Goal: Task Accomplishment & Management: Manage account settings

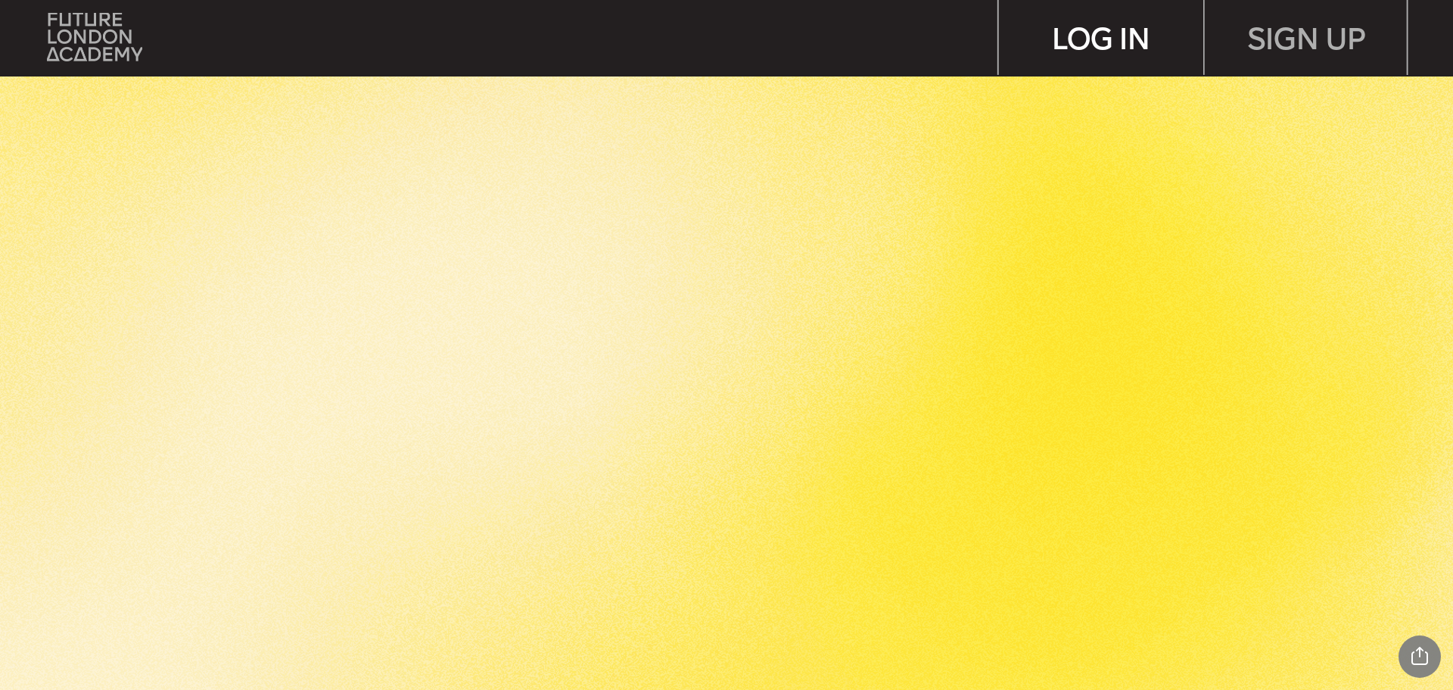
click at [1108, 34] on div "LOG IN" at bounding box center [1101, 37] width 204 height 75
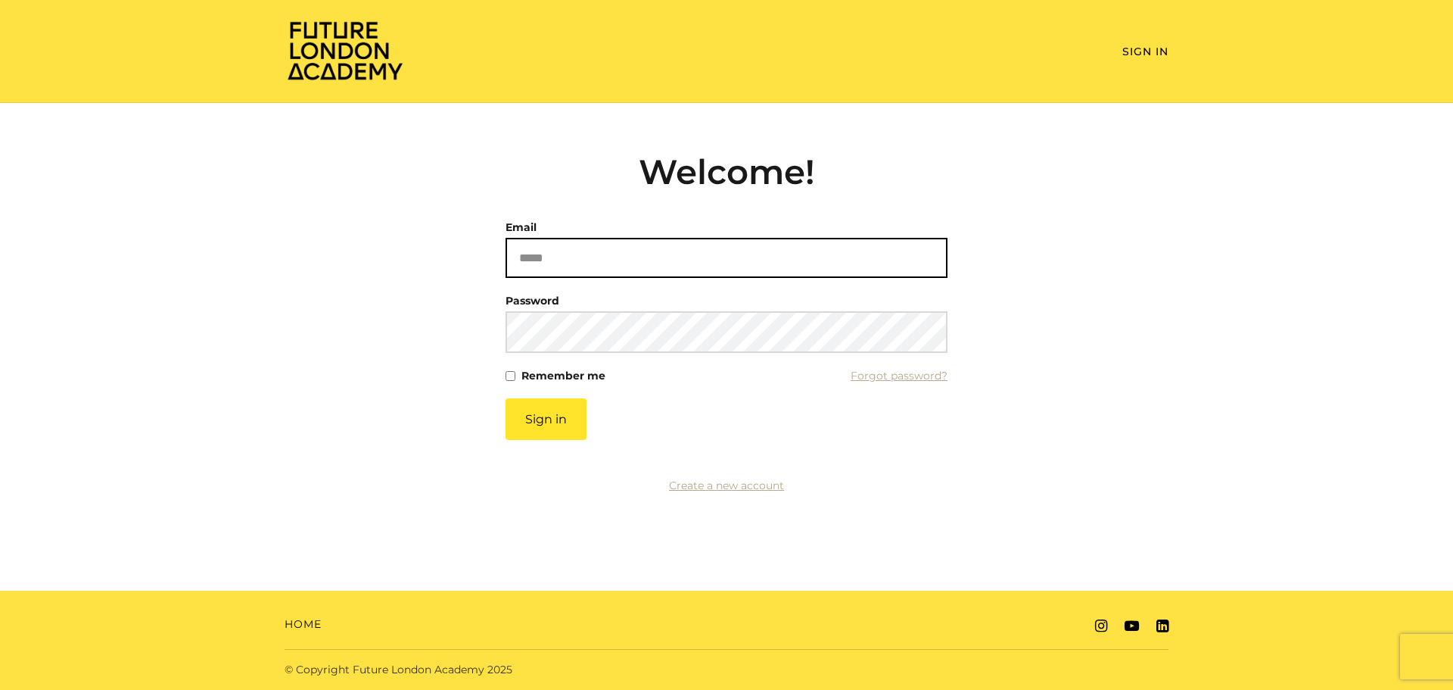
click at [620, 257] on input "Email" at bounding box center [727, 258] width 442 height 40
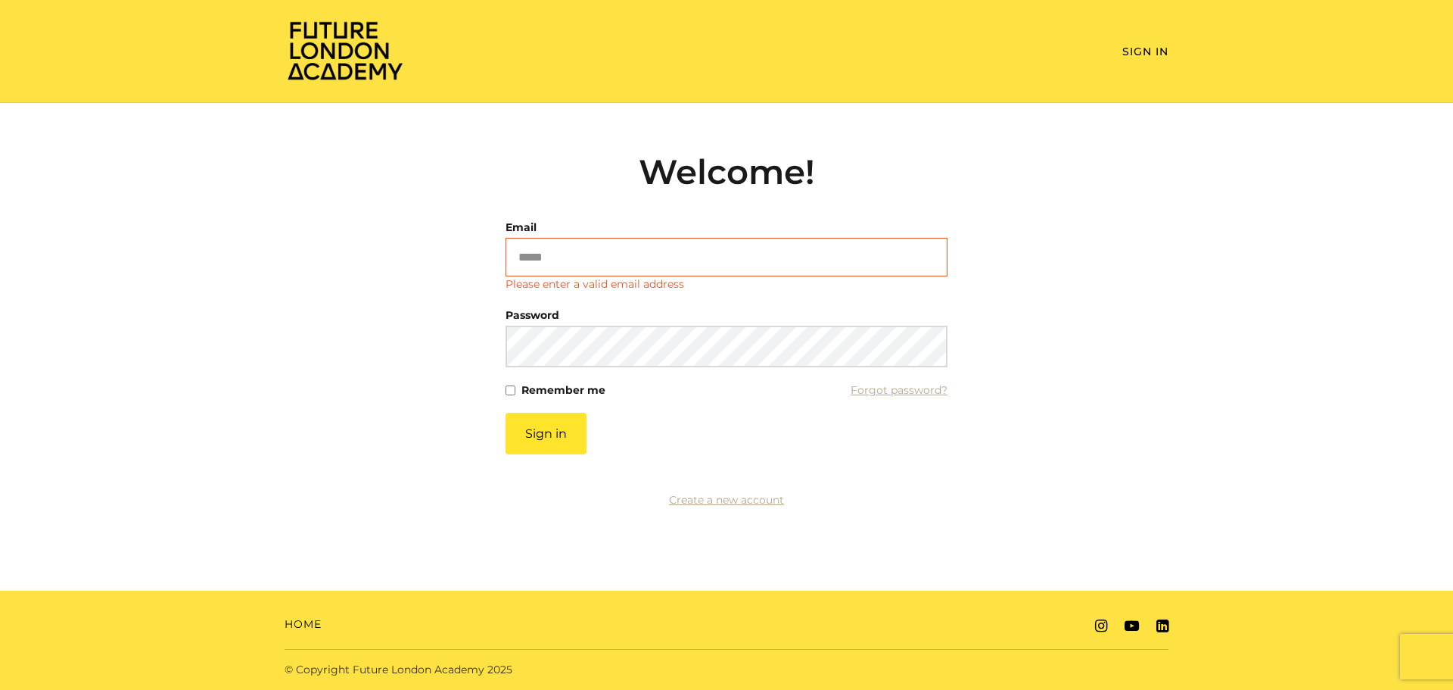
click at [614, 262] on input "Email" at bounding box center [727, 257] width 442 height 39
type input "**********"
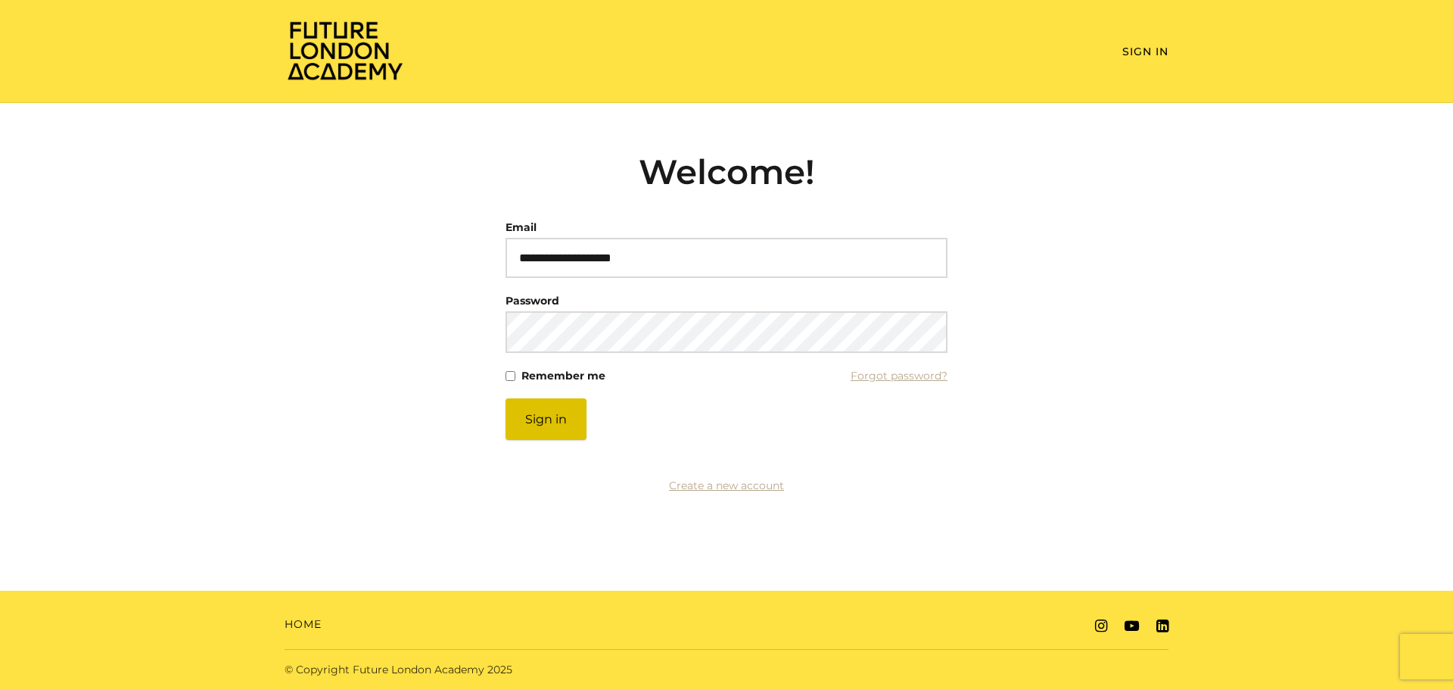
click at [531, 435] on button "Sign in" at bounding box center [546, 419] width 81 height 42
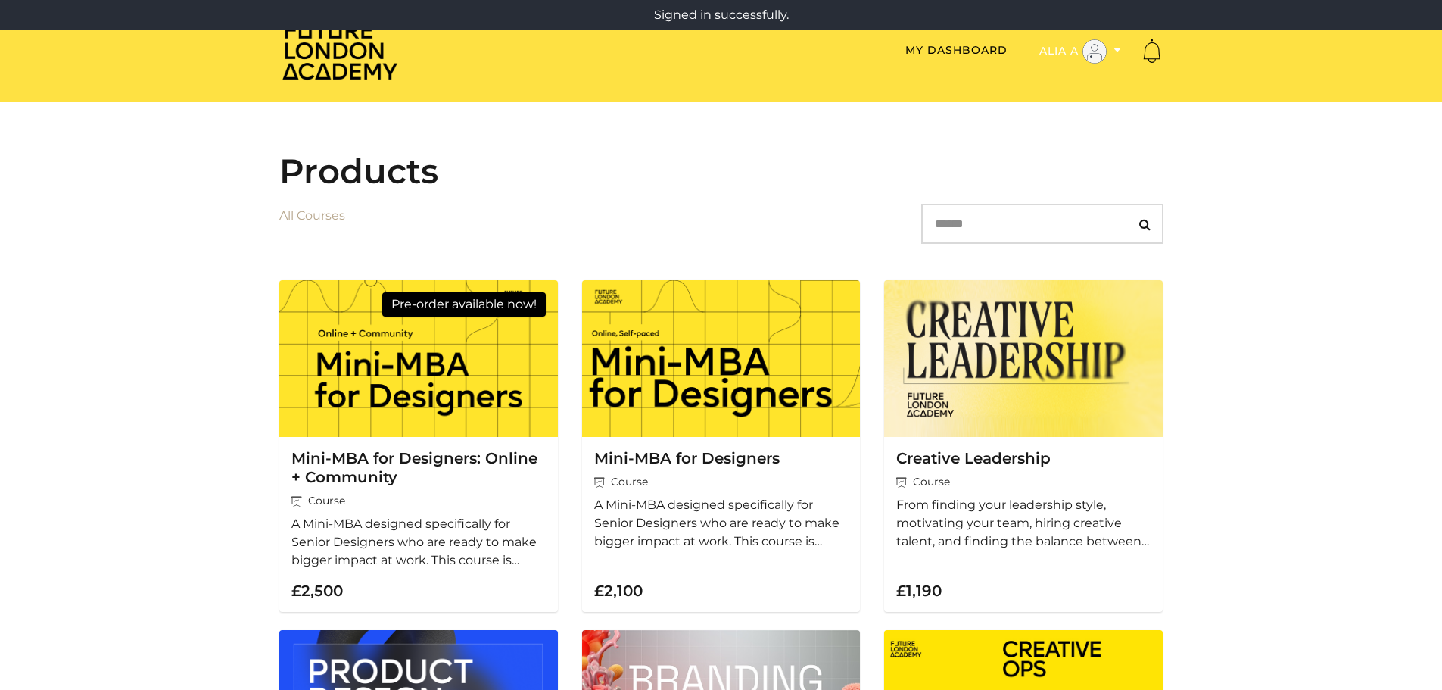
click at [1046, 54] on button "Alia A" at bounding box center [1080, 52] width 91 height 26
click at [1046, 73] on link "My Account" at bounding box center [1070, 75] width 133 height 23
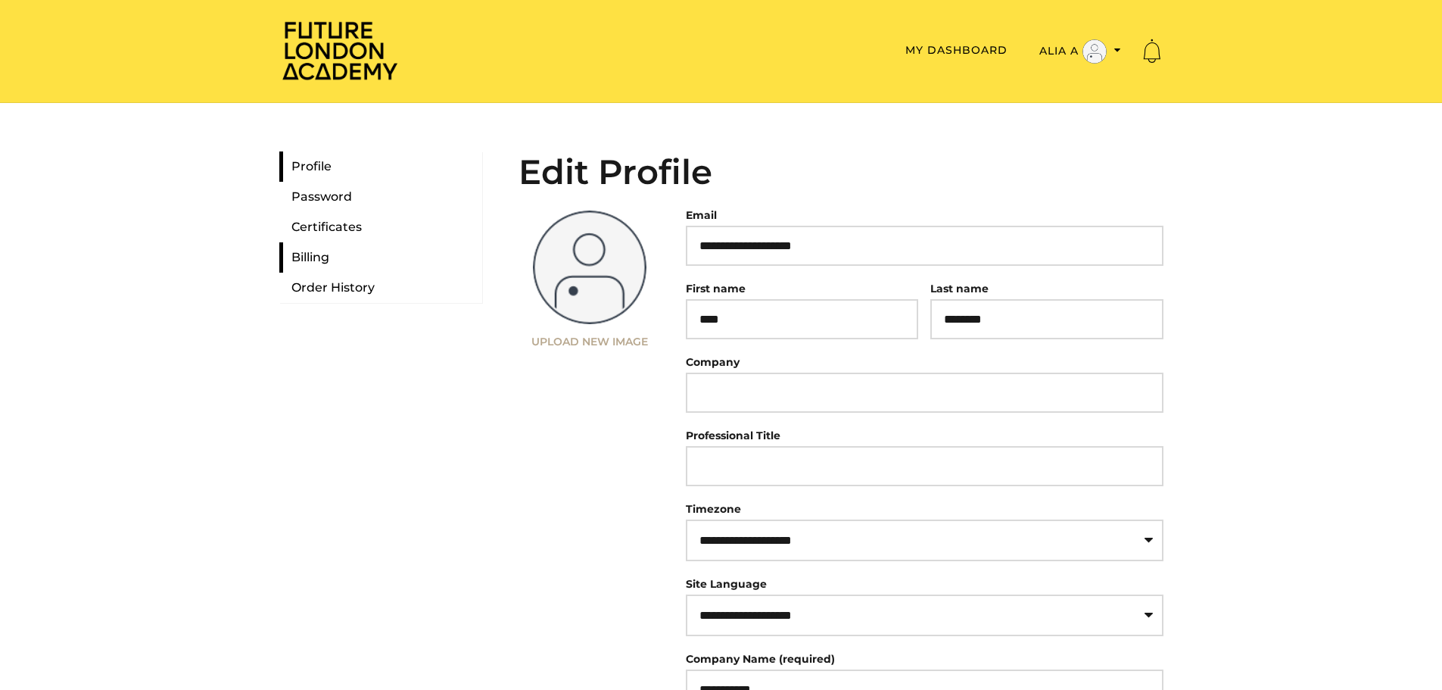
click at [290, 253] on link "Billing" at bounding box center [380, 257] width 203 height 30
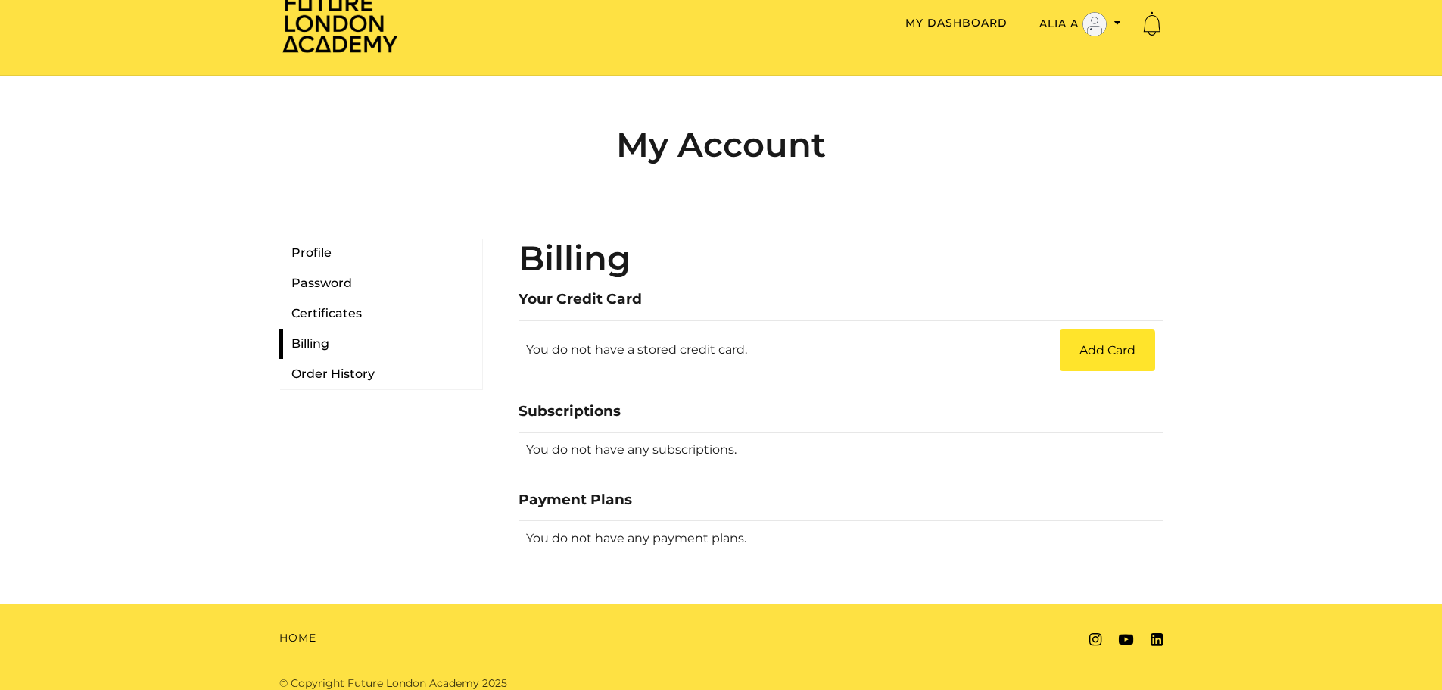
scroll to position [41, 0]
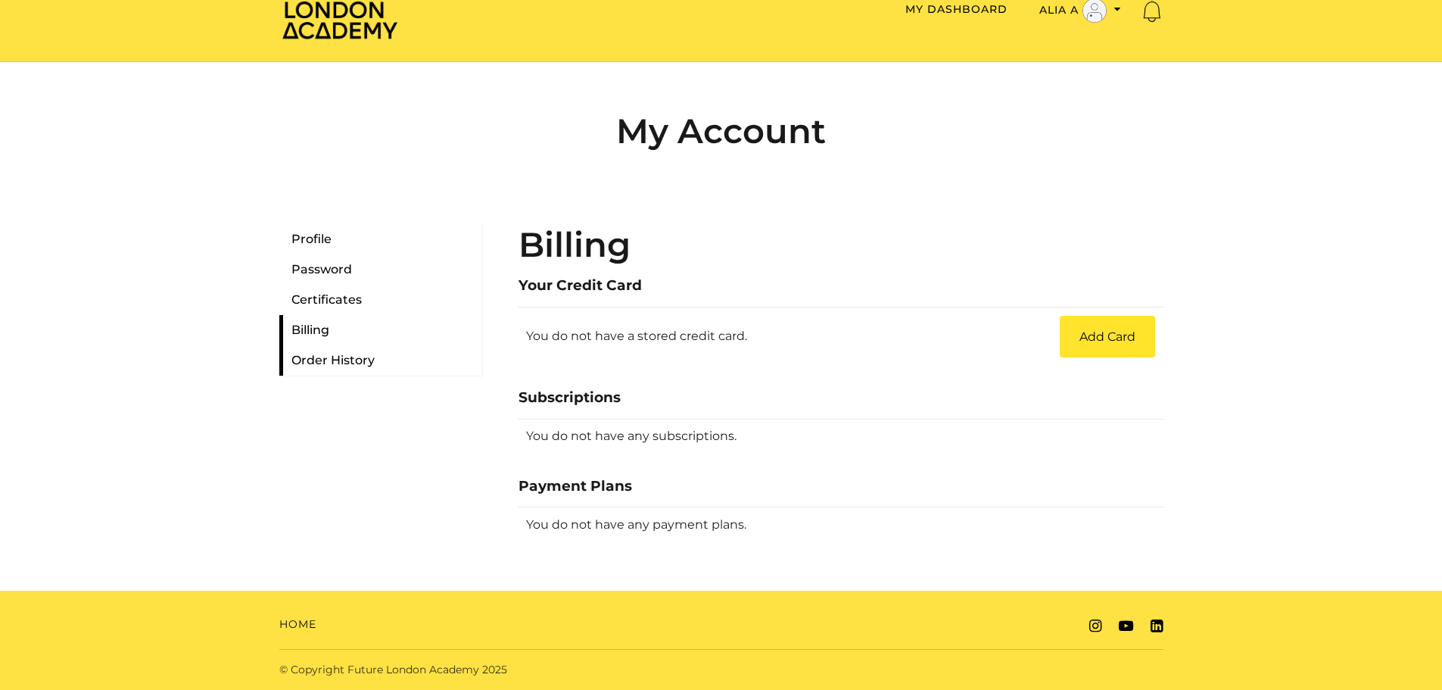
click at [320, 361] on link "Order History" at bounding box center [380, 360] width 203 height 30
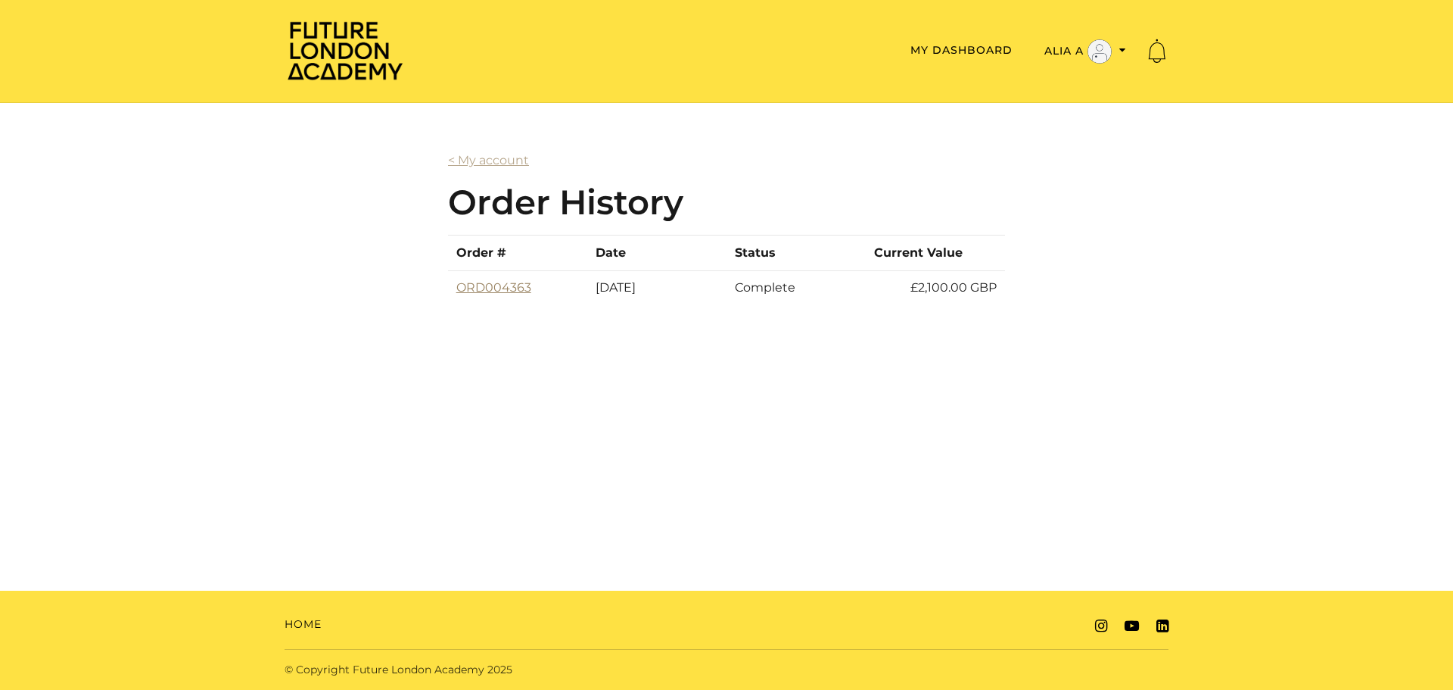
click at [492, 282] on link "ORD004363" at bounding box center [493, 287] width 75 height 14
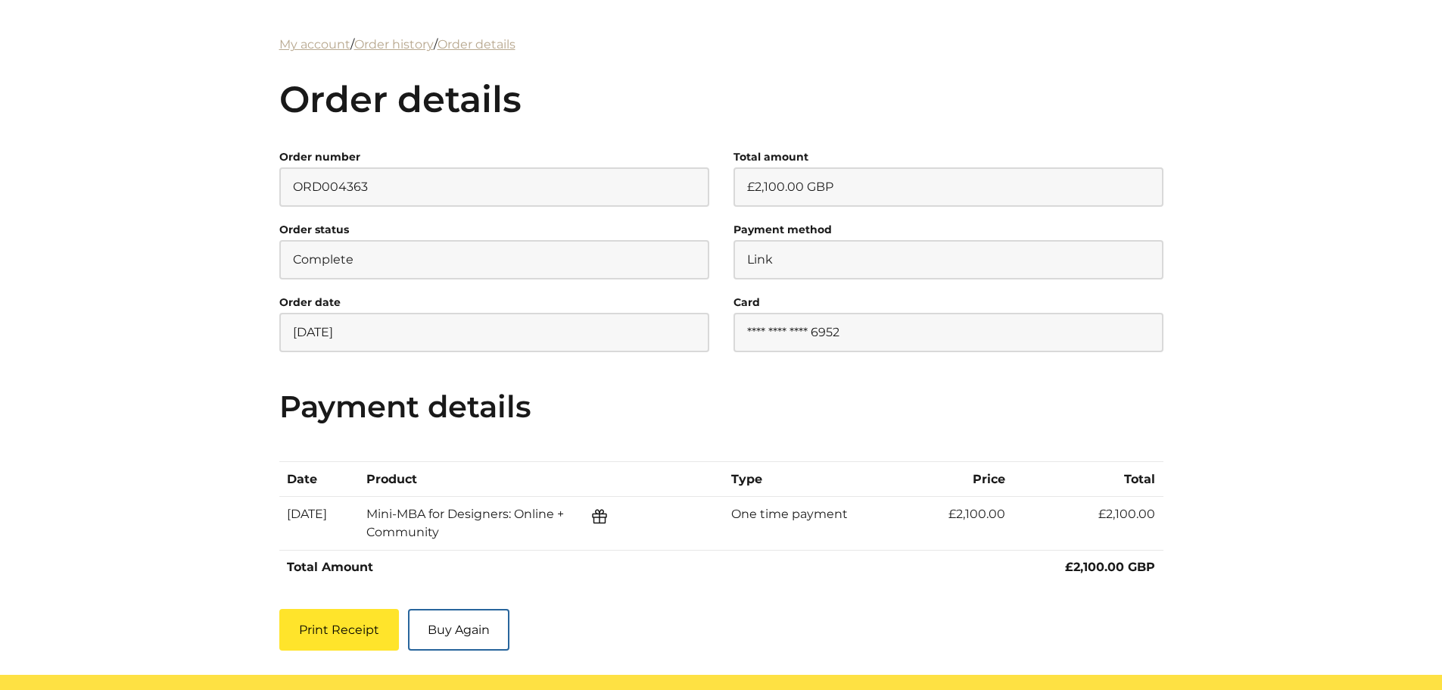
scroll to position [151, 0]
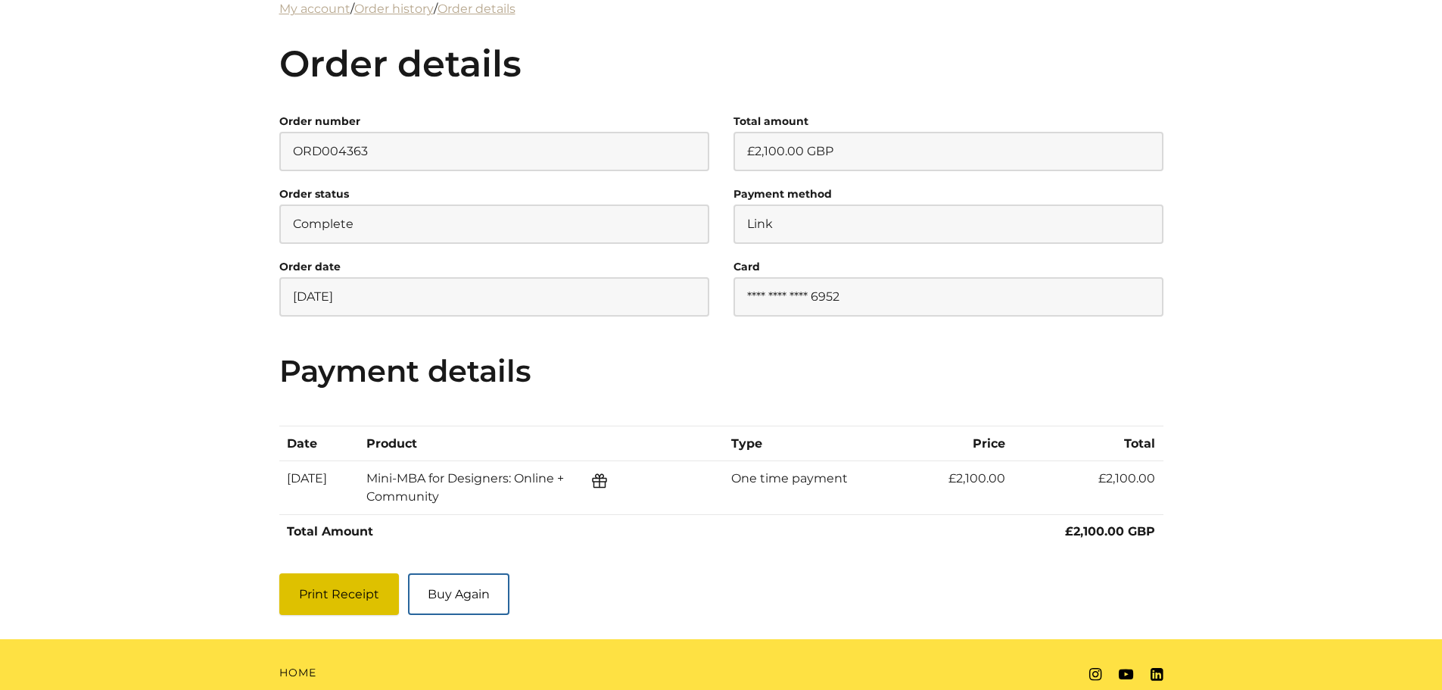
click at [313, 581] on button "Print Receipt" at bounding box center [339, 594] width 120 height 42
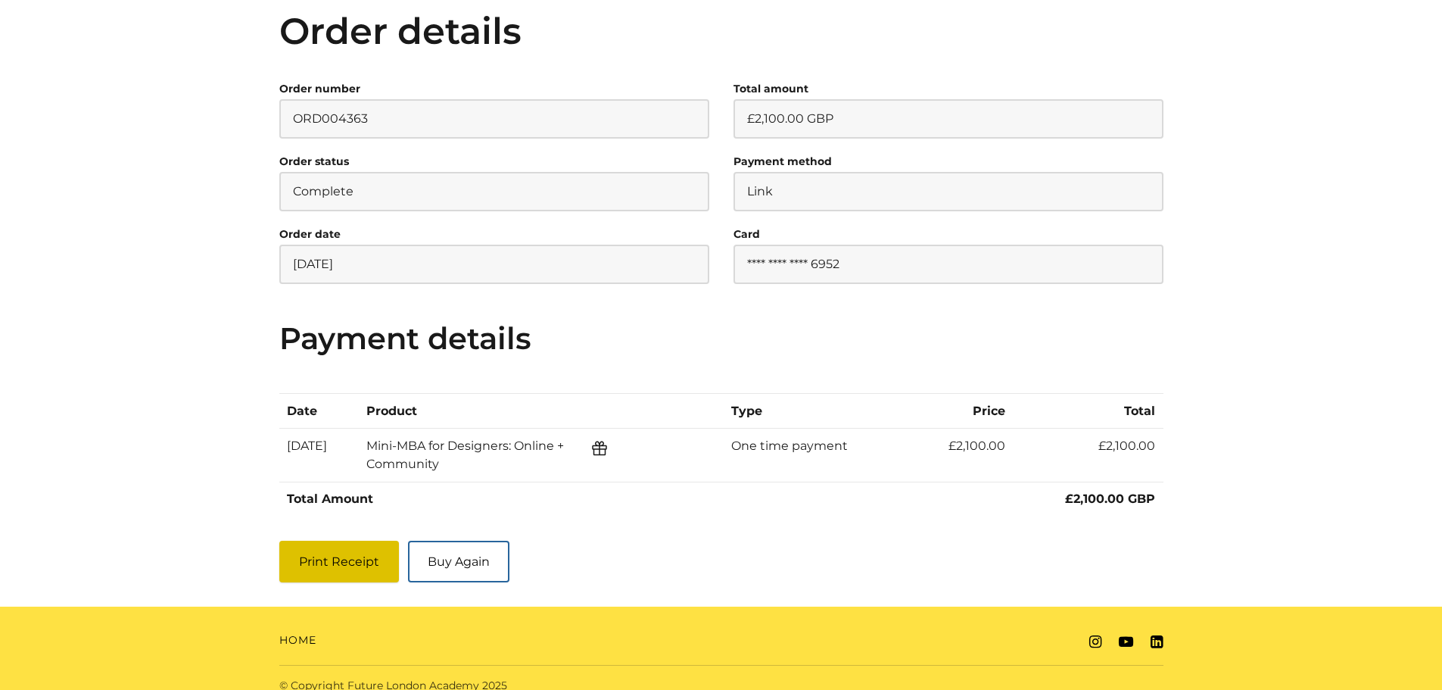
scroll to position [200, 0]
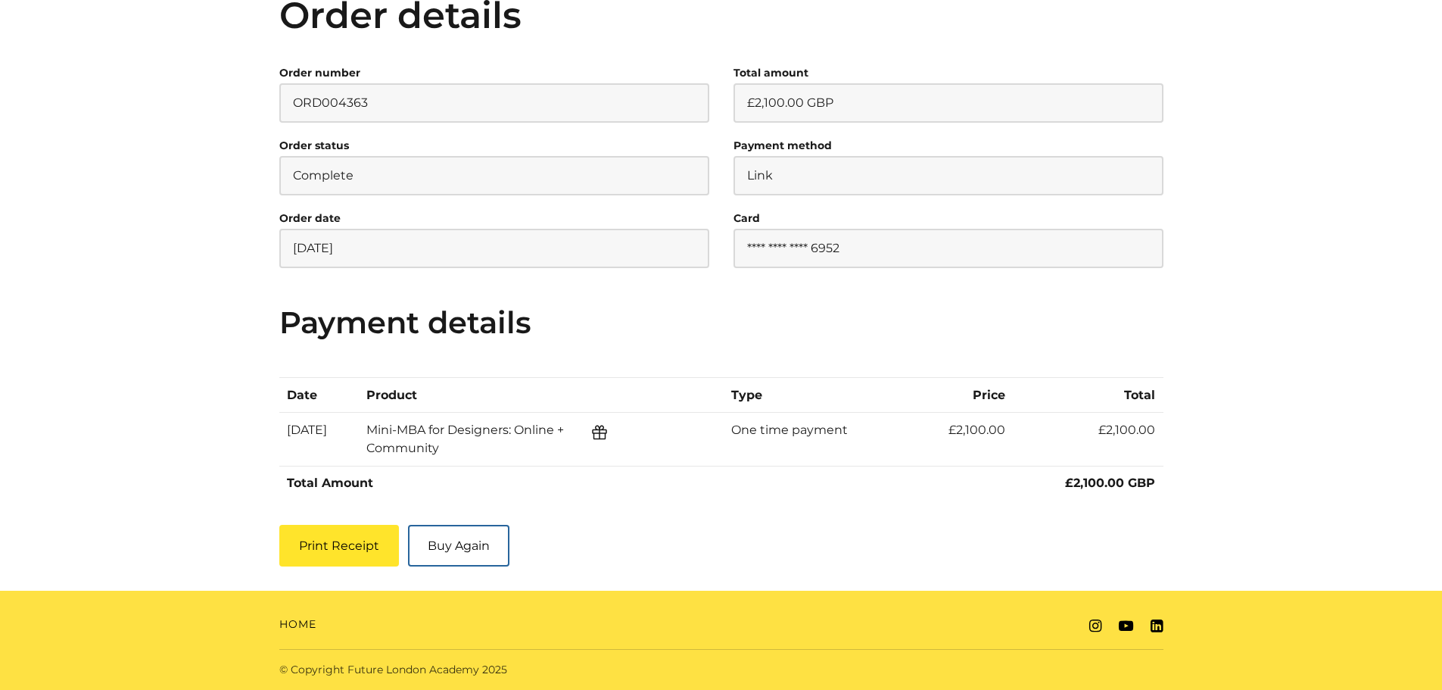
click at [502, 444] on div "Mini-MBA for Designers: Online + Community Gift box" at bounding box center [487, 439] width 242 height 36
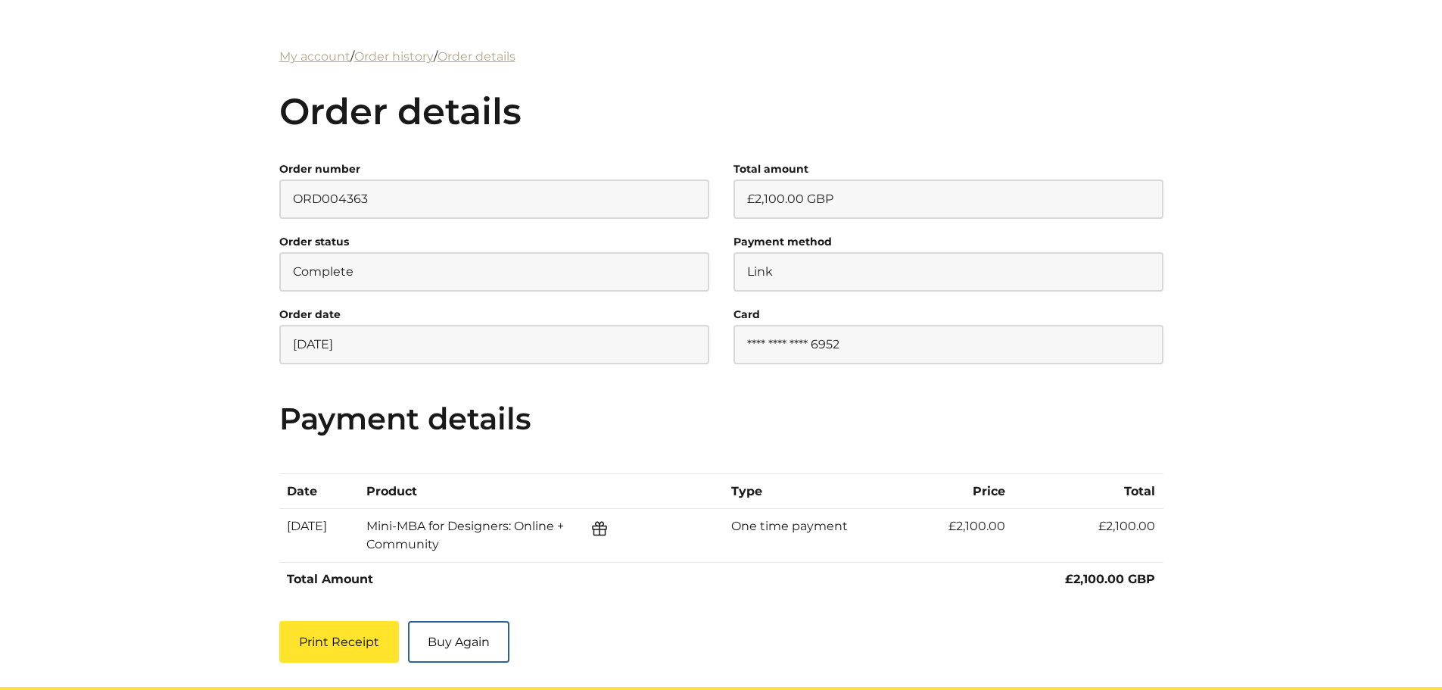
scroll to position [0, 0]
